Goal: Task Accomplishment & Management: Manage account settings

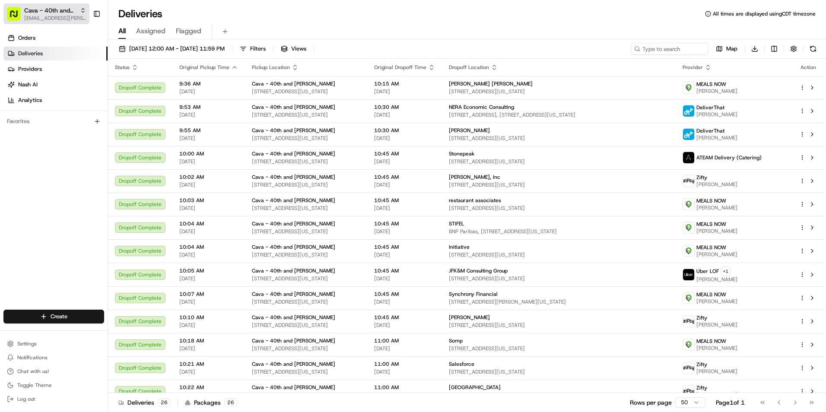
drag, startPoint x: 56, startPoint y: 16, endPoint x: 67, endPoint y: 18, distance: 11.4
click at [56, 16] on span "[EMAIL_ADDRESS][PERSON_NAME][DOMAIN_NAME]" at bounding box center [55, 18] width 62 height 7
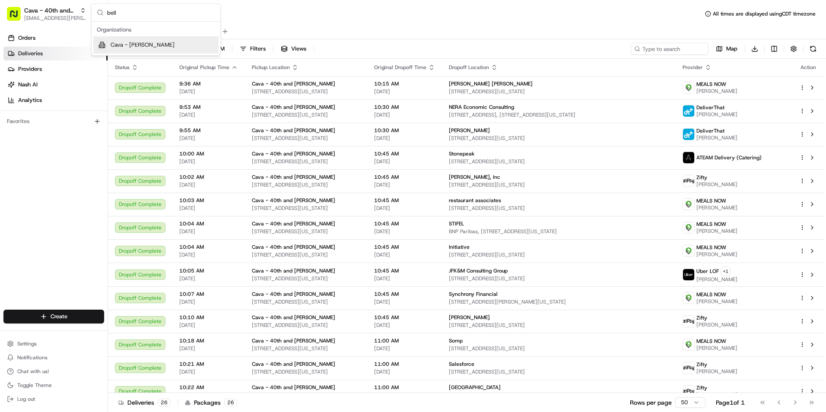
type input "bell"
click at [155, 44] on span "Cava - [PERSON_NAME]" at bounding box center [143, 45] width 64 height 8
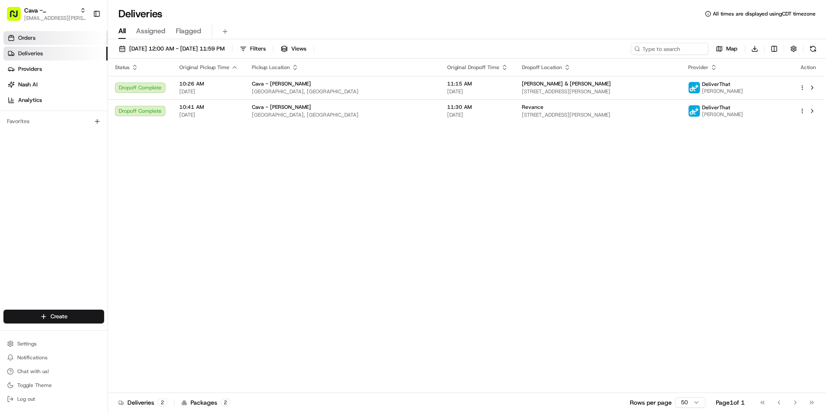
click at [43, 43] on link "Orders" at bounding box center [55, 38] width 104 height 14
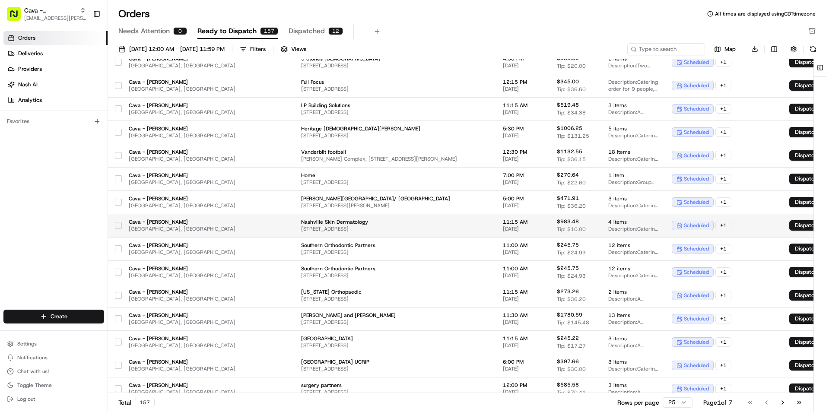
scroll to position [266, 0]
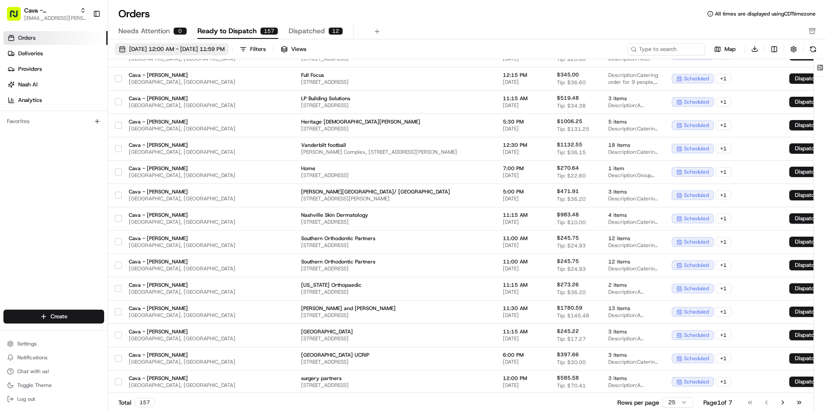
click at [197, 48] on span "[DATE] 12:00 AM - [DATE] 11:59 PM" at bounding box center [176, 49] width 95 height 8
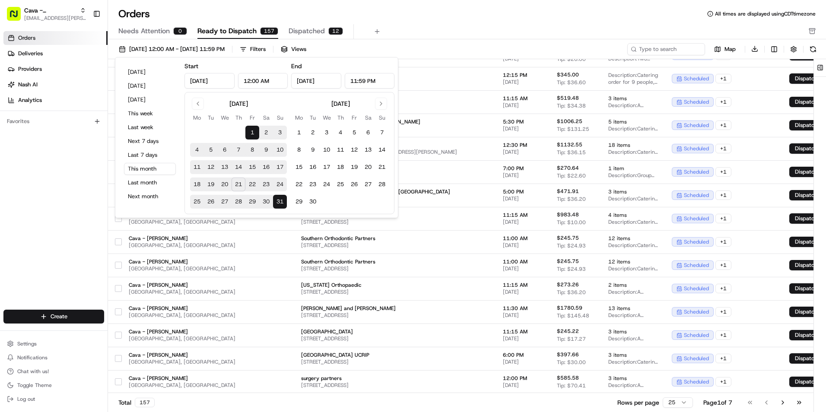
click at [249, 184] on button "22" at bounding box center [252, 184] width 14 height 14
type input "[DATE]"
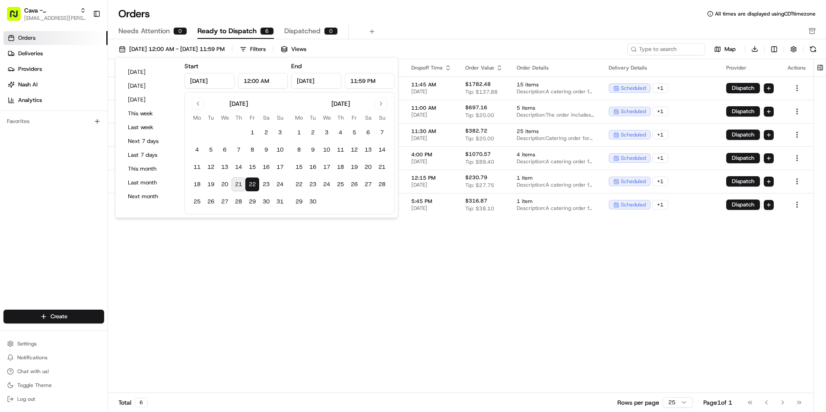
click at [403, 25] on div "Needs Attention 0 Ready to Dispatch 6 Dispatched 0" at bounding box center [460, 31] width 685 height 15
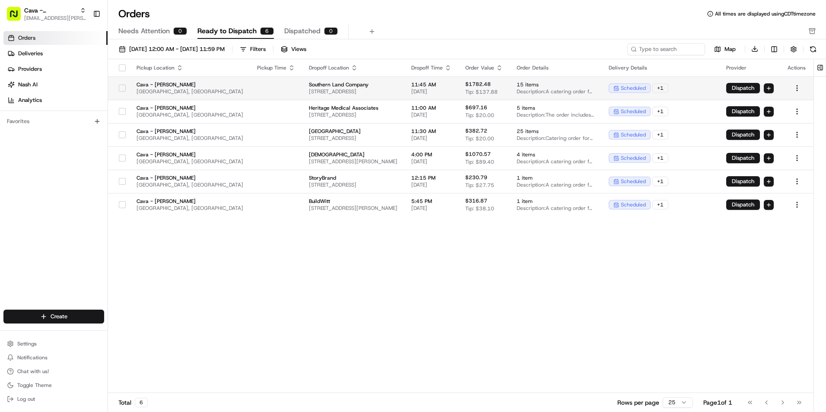
click at [364, 95] on td "Southern Land Company [STREET_ADDRESS]" at bounding box center [353, 87] width 102 height 23
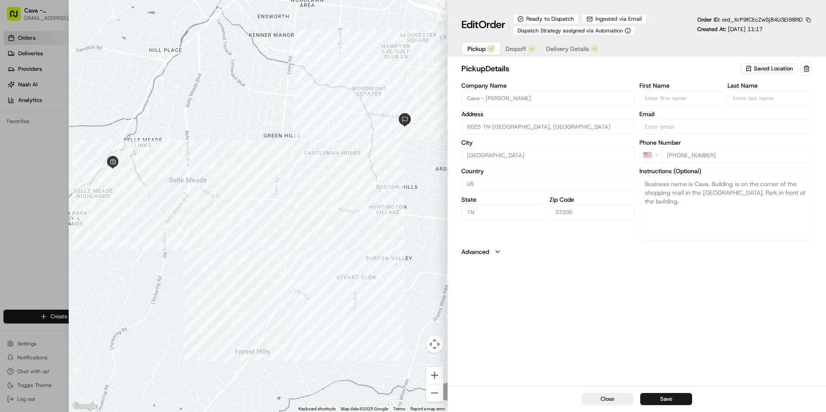
click at [526, 49] on span "Dropoff" at bounding box center [515, 48] width 21 height 9
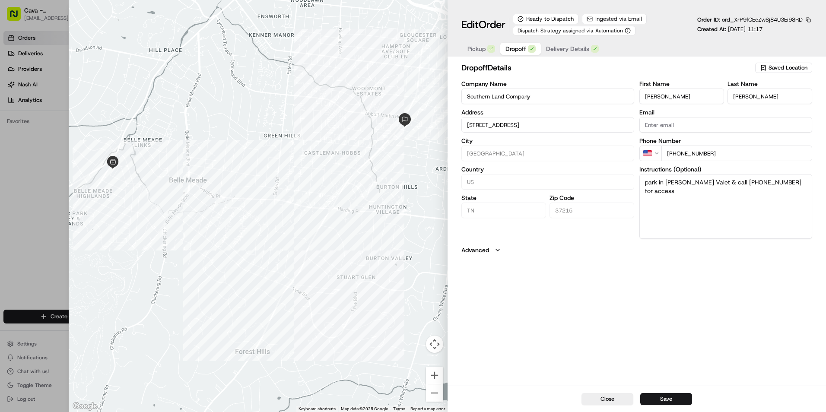
click at [735, 197] on textarea "park in [PERSON_NAME] Valet & call [PHONE_NUMBER] for access" at bounding box center [725, 206] width 173 height 65
click at [791, 183] on textarea "park in [PERSON_NAME] Valet & call [PHONE_NUMBER] for access" at bounding box center [725, 206] width 173 height 65
type input "[STREET_ADDRESS]"
type textarea "park in [PERSON_NAME] Valet & call [PHONE_NUMBER] for access."
type input "[STREET_ADDRESS]"
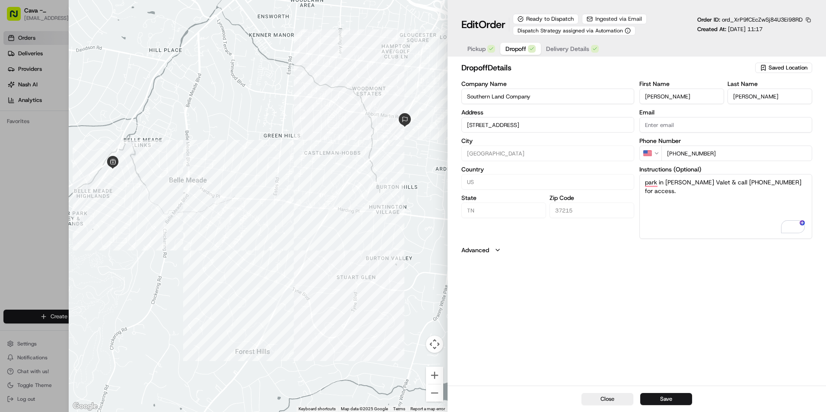
click at [804, 184] on textarea "park in [PERSON_NAME] Valet & call [PHONE_NUMBER] for access." at bounding box center [725, 206] width 173 height 65
paste textarea "Ask to speak with [PERSON_NAME] or [PERSON_NAME] One of us will direct how to g…"
click at [645, 201] on textarea "park in [PERSON_NAME] Valet & call [PHONE_NUMBER] for access. Ask to speak with…" at bounding box center [725, 206] width 173 height 65
type textarea "park in [PERSON_NAME] Valet & call [PHONE_NUMBER] for access. Ask to speak with…"
click at [678, 399] on button "Save" at bounding box center [666, 399] width 52 height 12
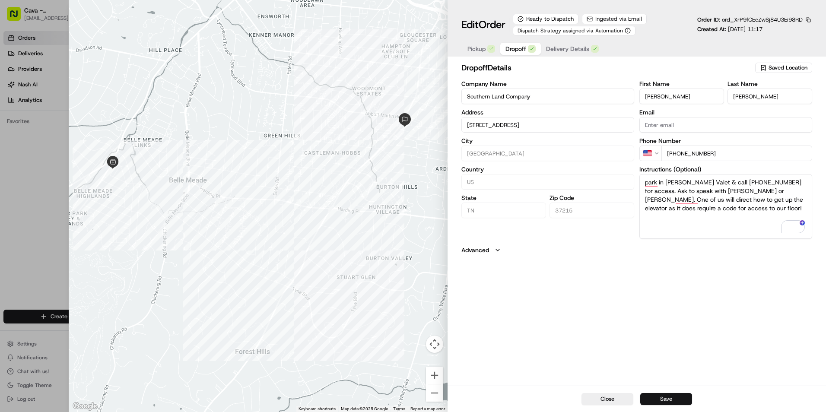
type input "[STREET_ADDRESS]"
type input "+1"
